Goal: Navigation & Orientation: Find specific page/section

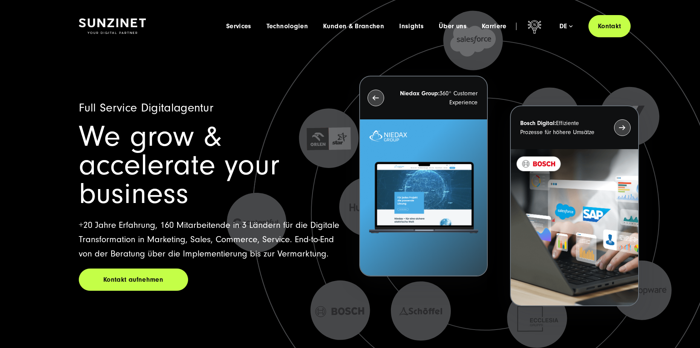
click at [493, 320] on button "Alle ablehnen" at bounding box center [487, 316] width 58 height 17
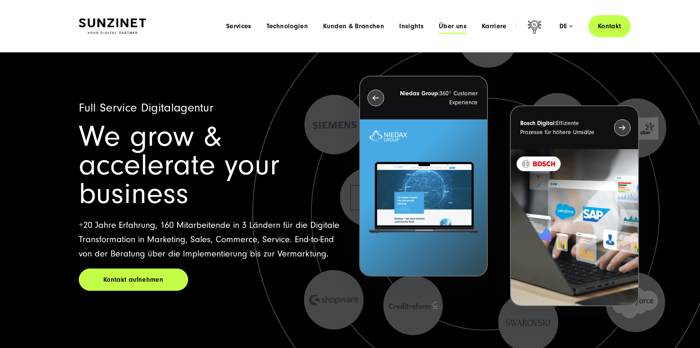
click at [456, 27] on span "Über uns" at bounding box center [453, 27] width 28 height 8
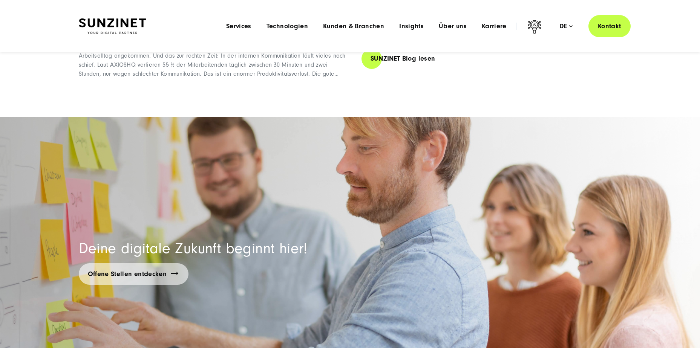
scroll to position [5298, 0]
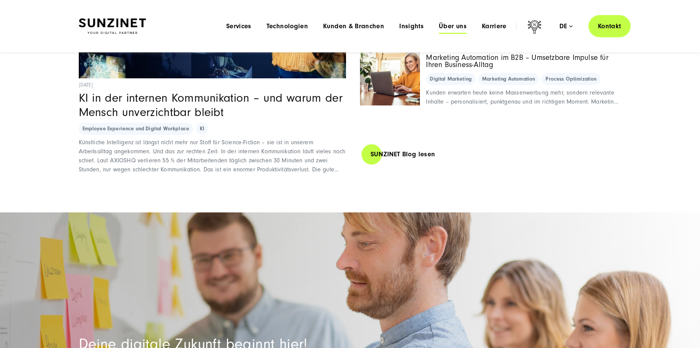
click at [453, 27] on span "Über uns" at bounding box center [453, 27] width 28 height 8
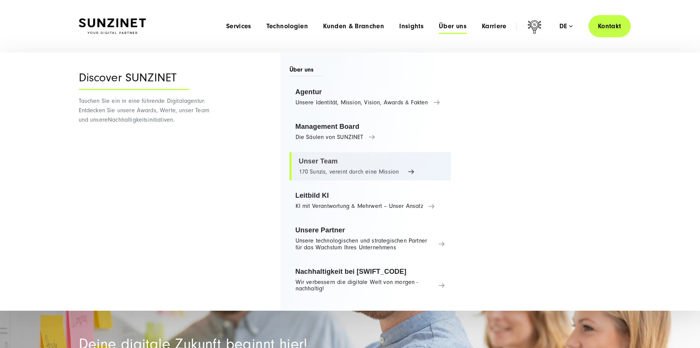
click at [321, 162] on link "Unser Team 170 Sunzis, vereint durch eine Mission" at bounding box center [370, 166] width 162 height 29
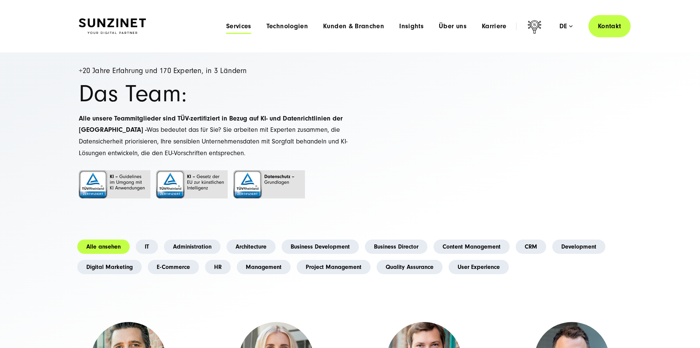
click at [243, 25] on span "Services" at bounding box center [238, 27] width 25 height 8
